Goal: Find specific page/section: Find specific page/section

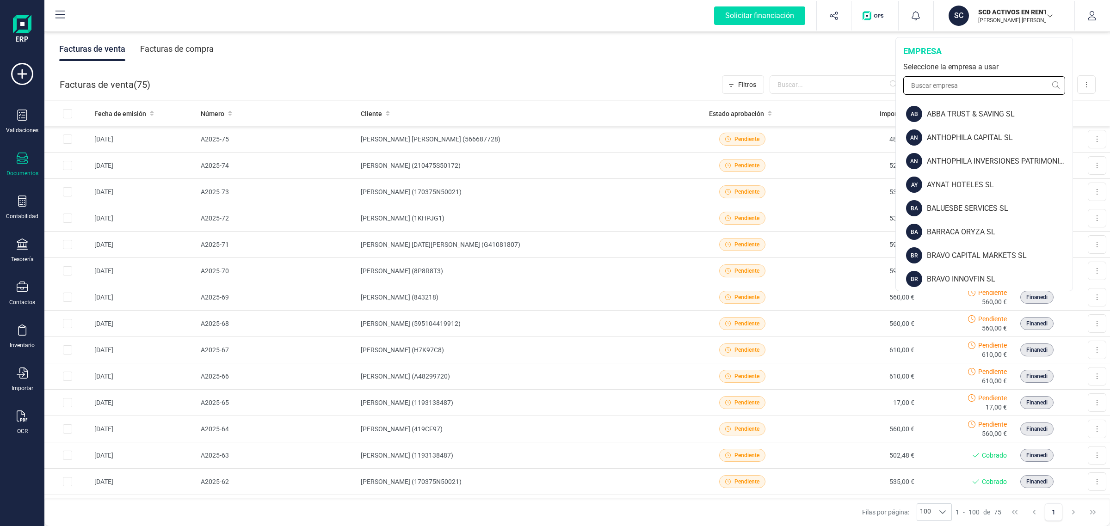
click at [943, 82] on input "text" at bounding box center [984, 85] width 162 height 19
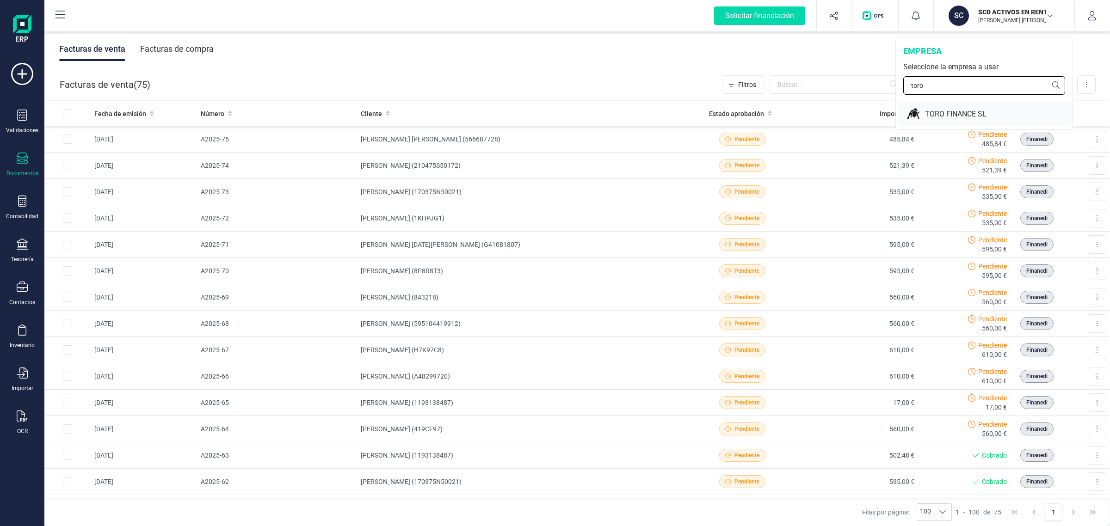
type input "toro"
click at [935, 113] on div "TORO FINANCE SL" at bounding box center [999, 114] width 148 height 11
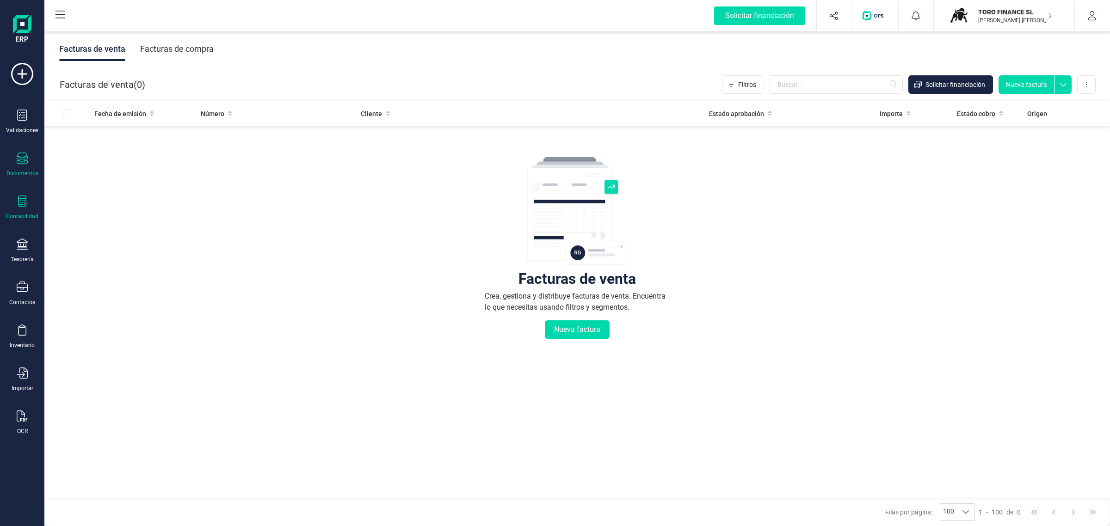
click at [21, 204] on icon at bounding box center [22, 201] width 11 height 11
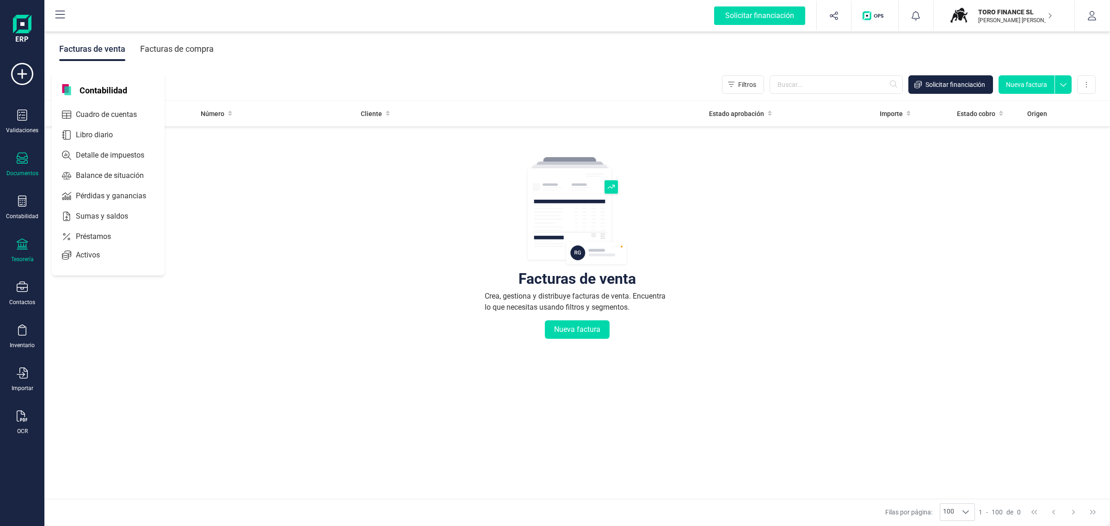
click at [22, 257] on div "Tesorería" at bounding box center [22, 259] width 23 height 7
click at [95, 155] on span "Cuentas bancarias" at bounding box center [112, 157] width 81 height 11
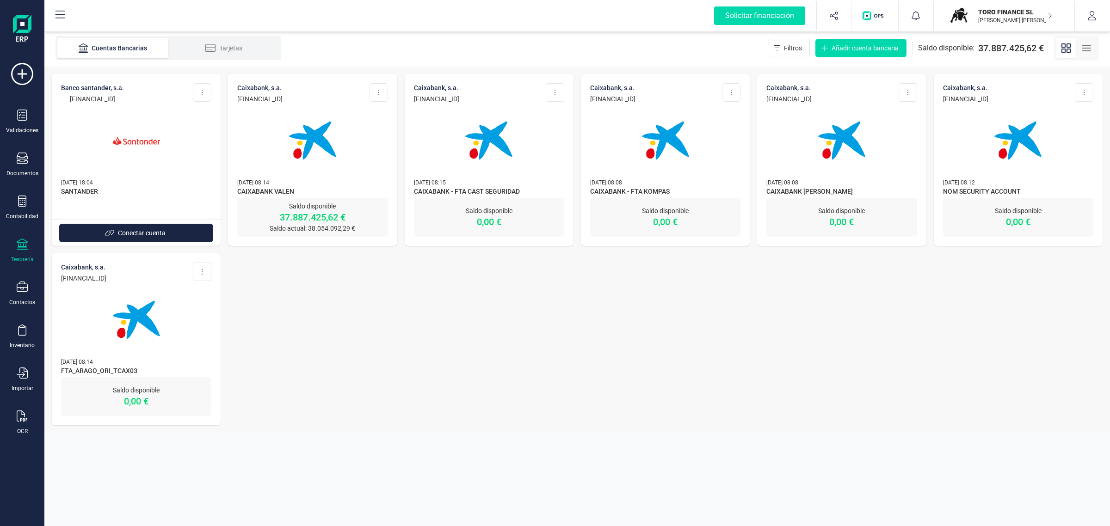
click at [332, 160] on img at bounding box center [313, 141] width 78 height 78
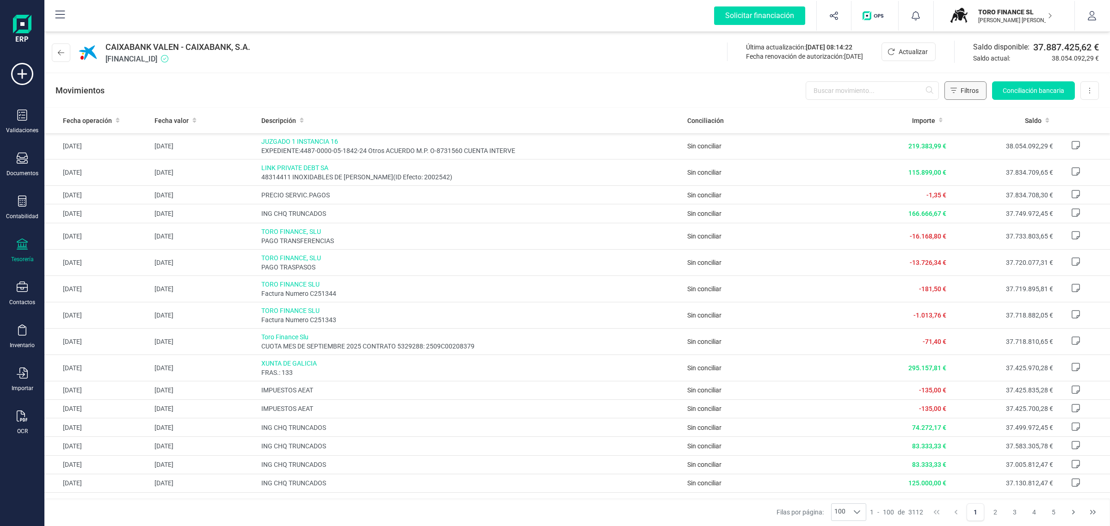
click at [971, 93] on span "Filtros" at bounding box center [970, 90] width 18 height 9
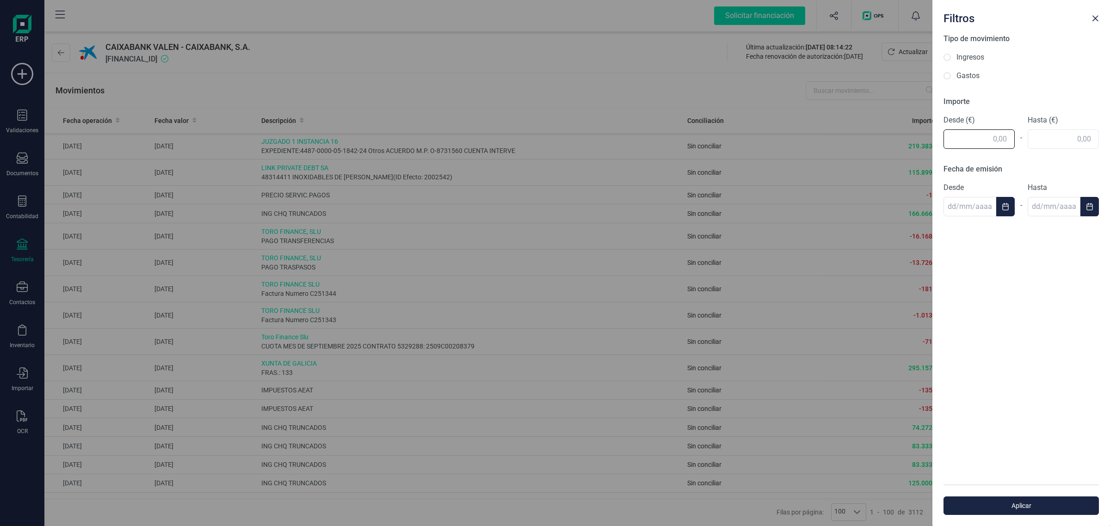
click at [970, 138] on input "text" at bounding box center [979, 139] width 71 height 19
drag, startPoint x: 970, startPoint y: 138, endPoint x: 1022, endPoint y: 135, distance: 51.9
click at [1021, 136] on div "Desde (€) - Hasta (€)" at bounding box center [1021, 132] width 155 height 34
paste input "6.758,86"
type input "6.758,86"
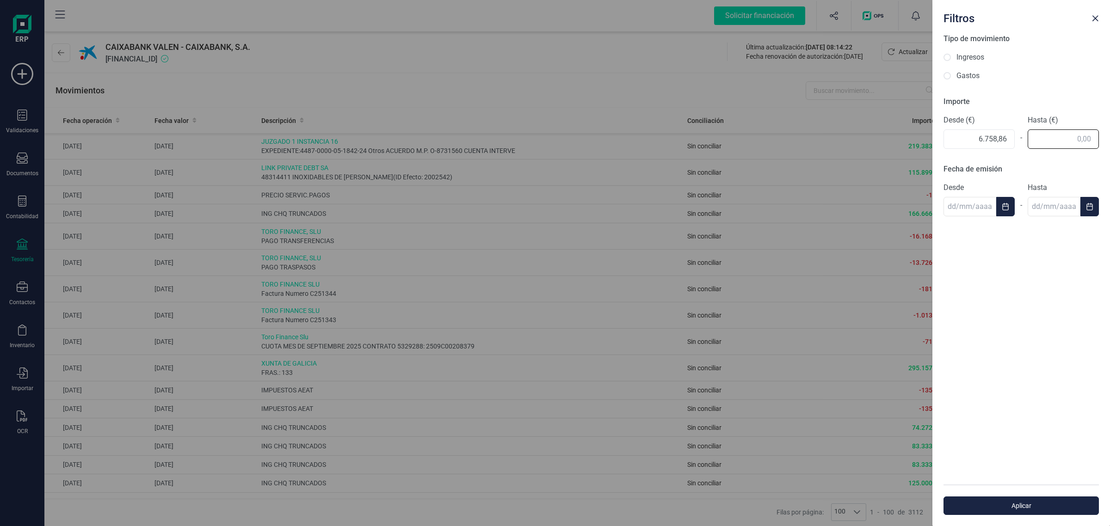
click at [1035, 136] on div "Tipo de movimiento Ingresos Gastos Importe Desde (€) 6.758,86 - Hasta (€) Fecha…" at bounding box center [1021, 258] width 178 height 451
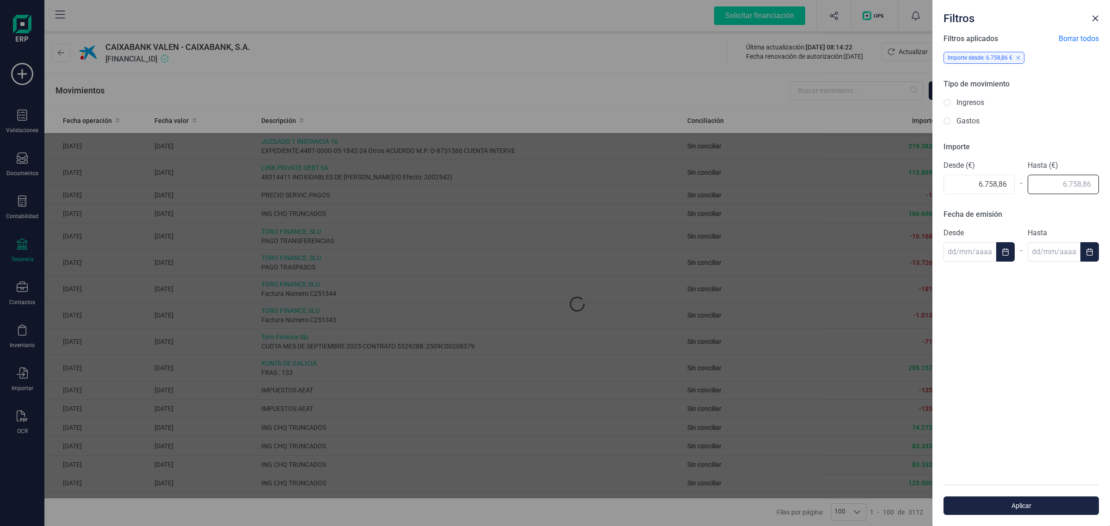
paste input "6.758,86"
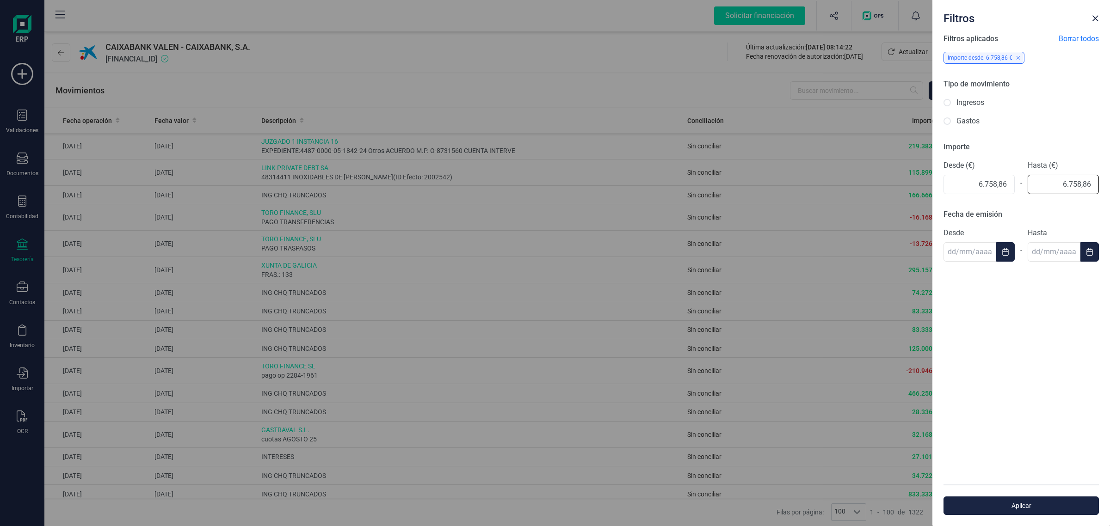
drag, startPoint x: 1047, startPoint y: 185, endPoint x: 1046, endPoint y: 193, distance: 7.5
click at [1049, 185] on input "6.758,86" at bounding box center [1063, 184] width 71 height 19
type input "6.758,86"
click at [1006, 250] on div "Desde" at bounding box center [979, 245] width 71 height 34
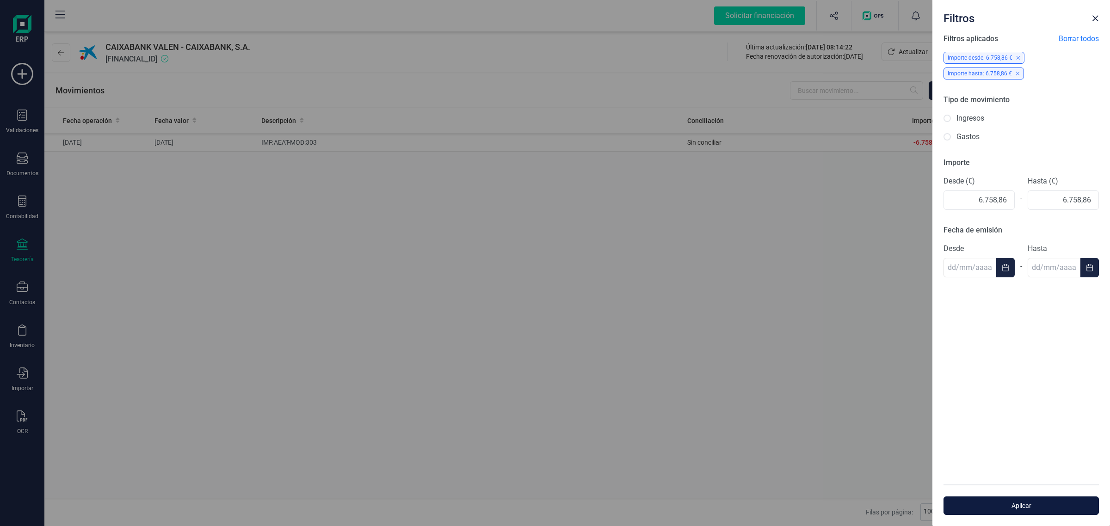
click at [999, 505] on span "Aplicar" at bounding box center [1021, 505] width 134 height 9
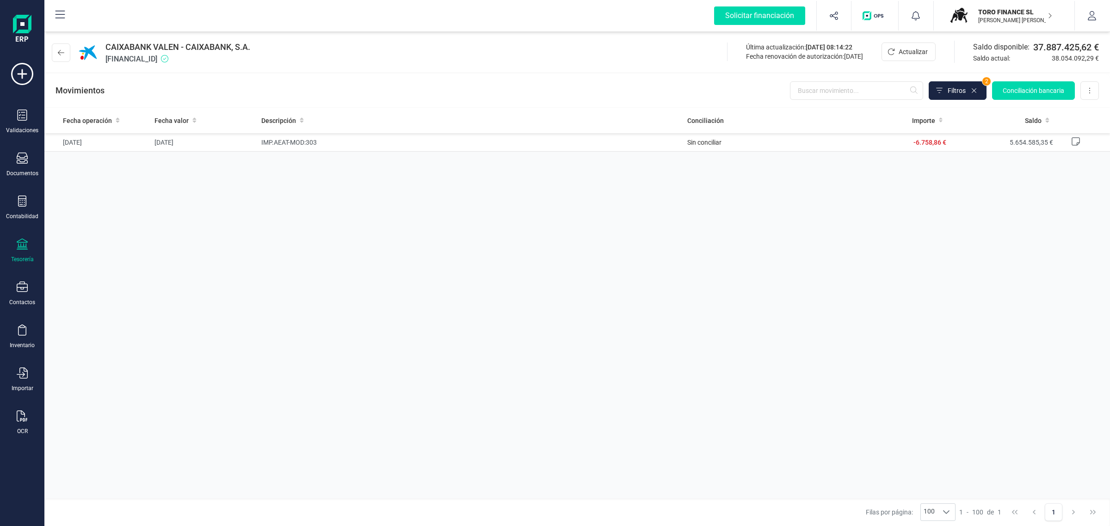
click at [426, 272] on div "Fecha operación Fecha valor Descripción Conciliación Importe Saldo [DATE] [DATE…" at bounding box center [577, 303] width 1066 height 391
